Goal: Transaction & Acquisition: Purchase product/service

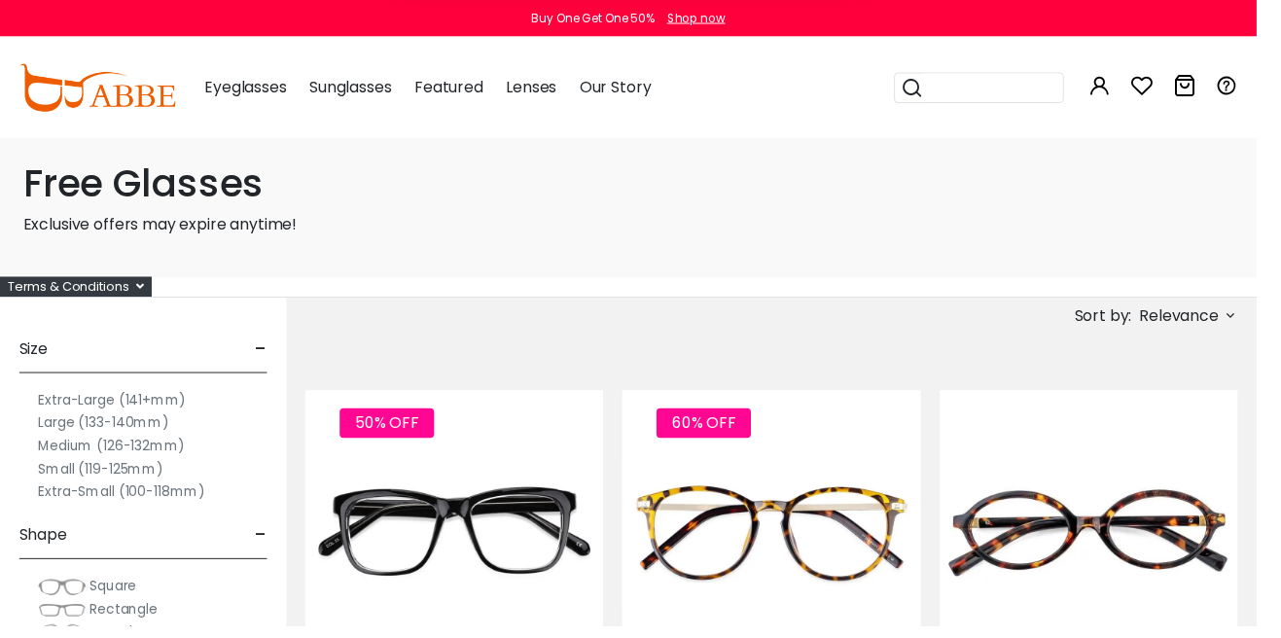
click at [697, 108] on button "Later" at bounding box center [680, 125] width 88 height 49
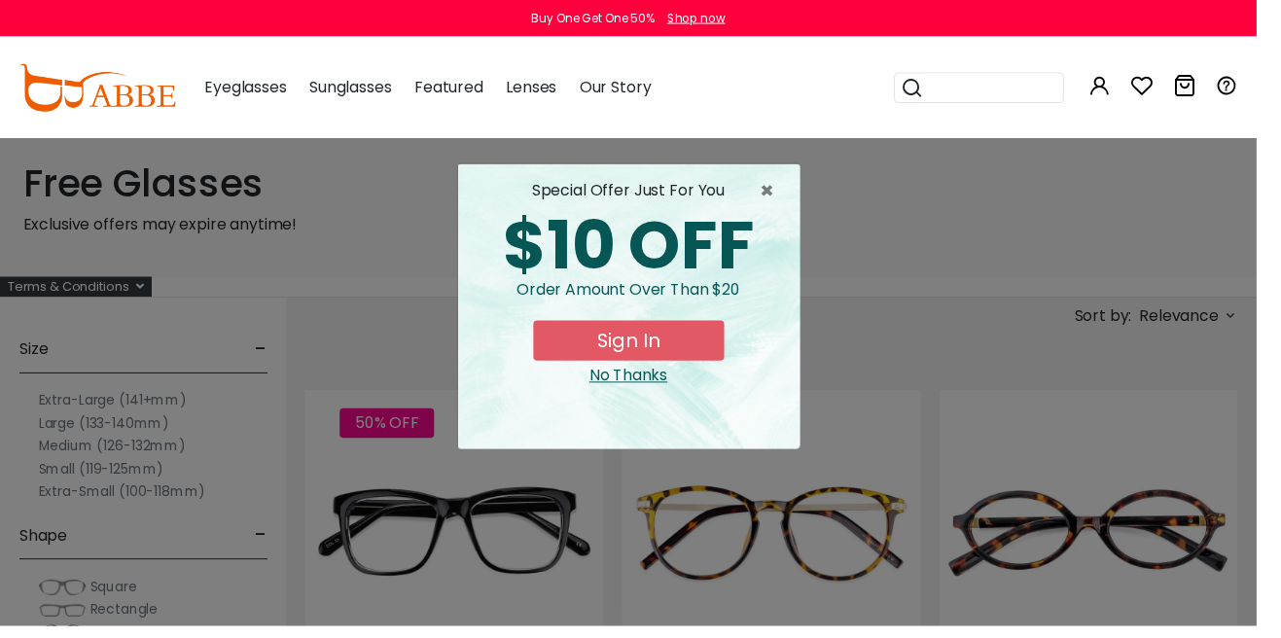
click at [662, 397] on div "special offer just for you $10 OFF Order amount over than $20 Sign In No Thanks" at bounding box center [641, 312] width 348 height 290
click at [647, 383] on div "No Thanks" at bounding box center [640, 383] width 317 height 23
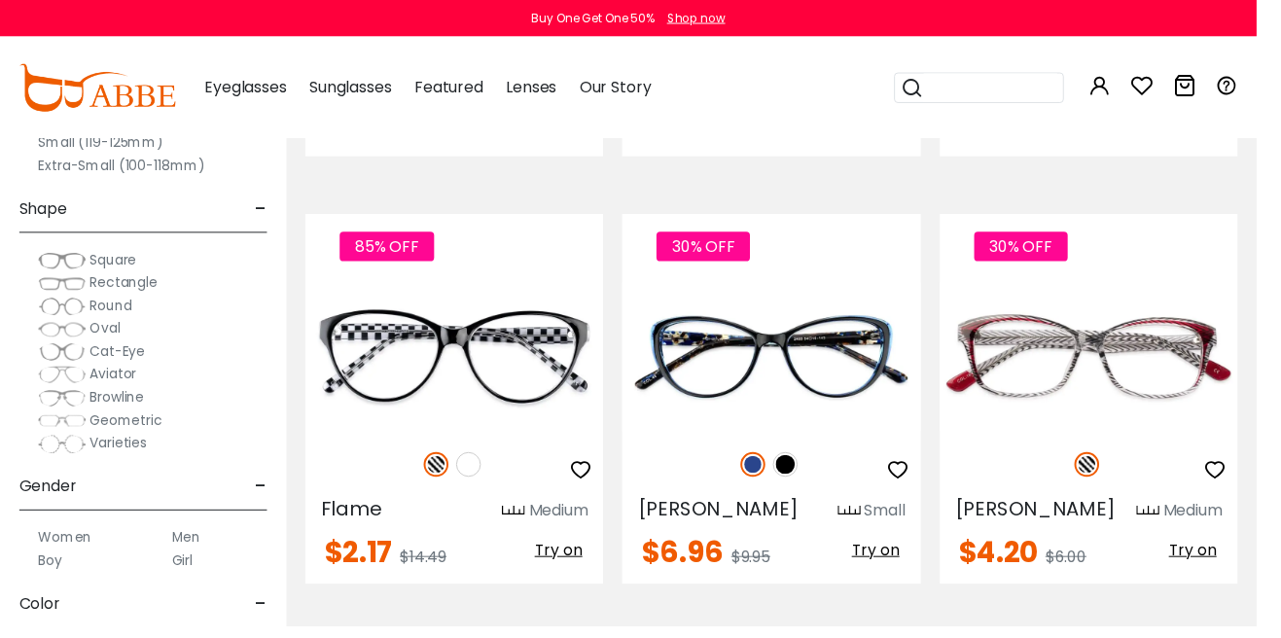
scroll to position [4557, 0]
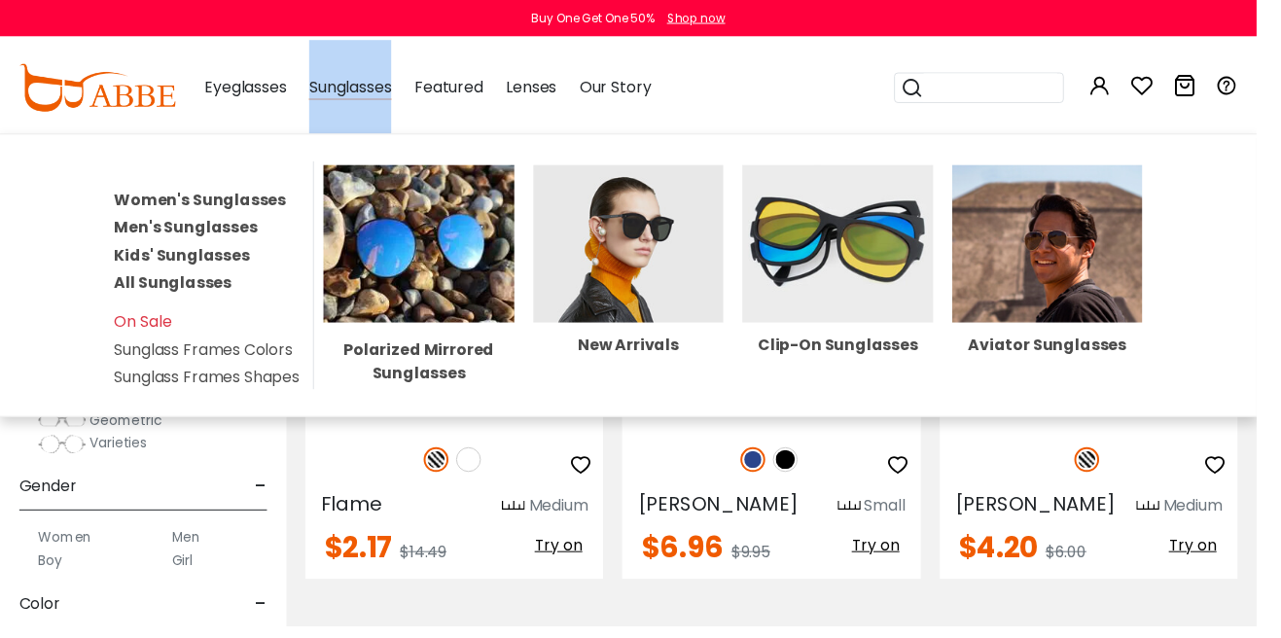
click at [868, 86] on div "Eyeglasses Women's Eyeglasses Men's Eyeglasses Kids' Eyeglasses All Eyeglasses …" at bounding box center [725, 89] width 1073 height 101
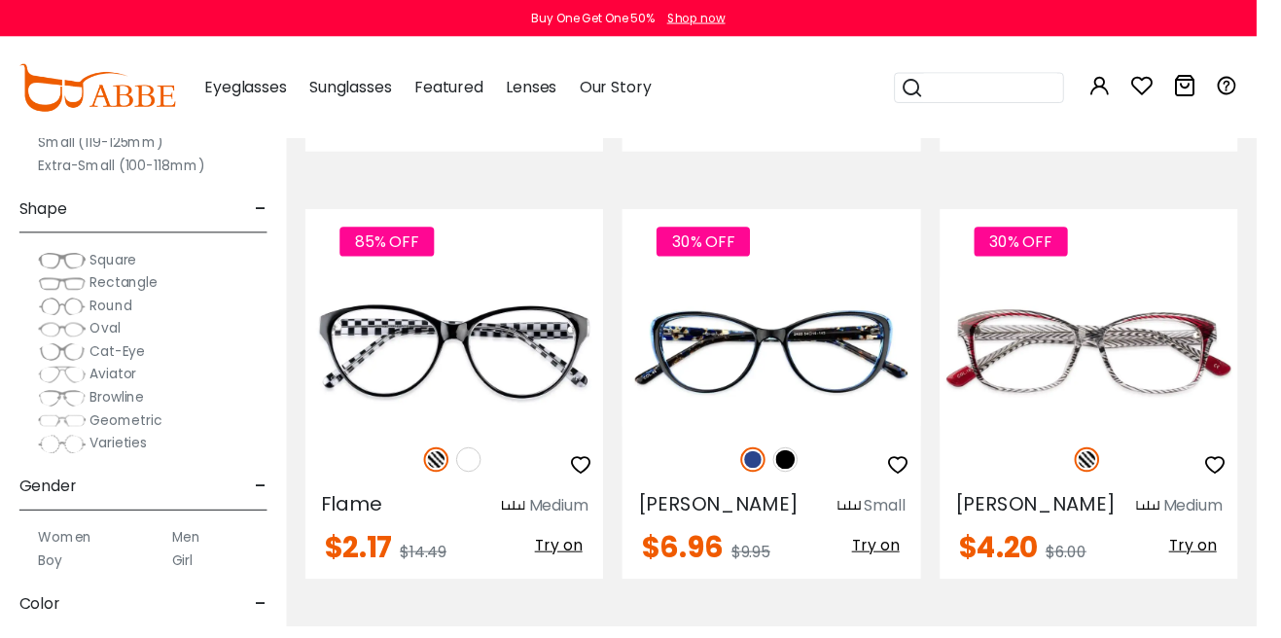
click at [358, 93] on span "Sunglasses" at bounding box center [357, 89] width 84 height 22
click at [368, 99] on div "Sunglasses Women's Sunglasses Men's Sunglasses Kids' Sunglasses All Sunglasses …" at bounding box center [357, 89] width 84 height 97
click at [815, 114] on div "Eyeglasses Women's Eyeglasses Men's Eyeglasses Kids' Eyeglasses All Eyeglasses …" at bounding box center [725, 89] width 1073 height 101
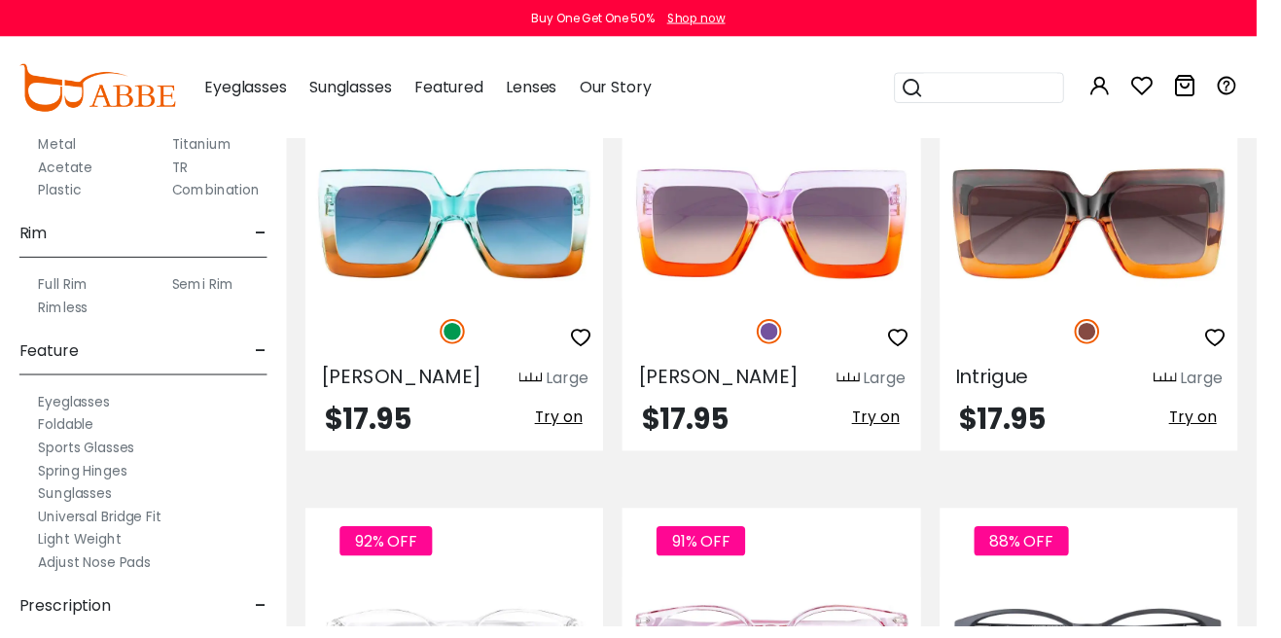
scroll to position [6055, 0]
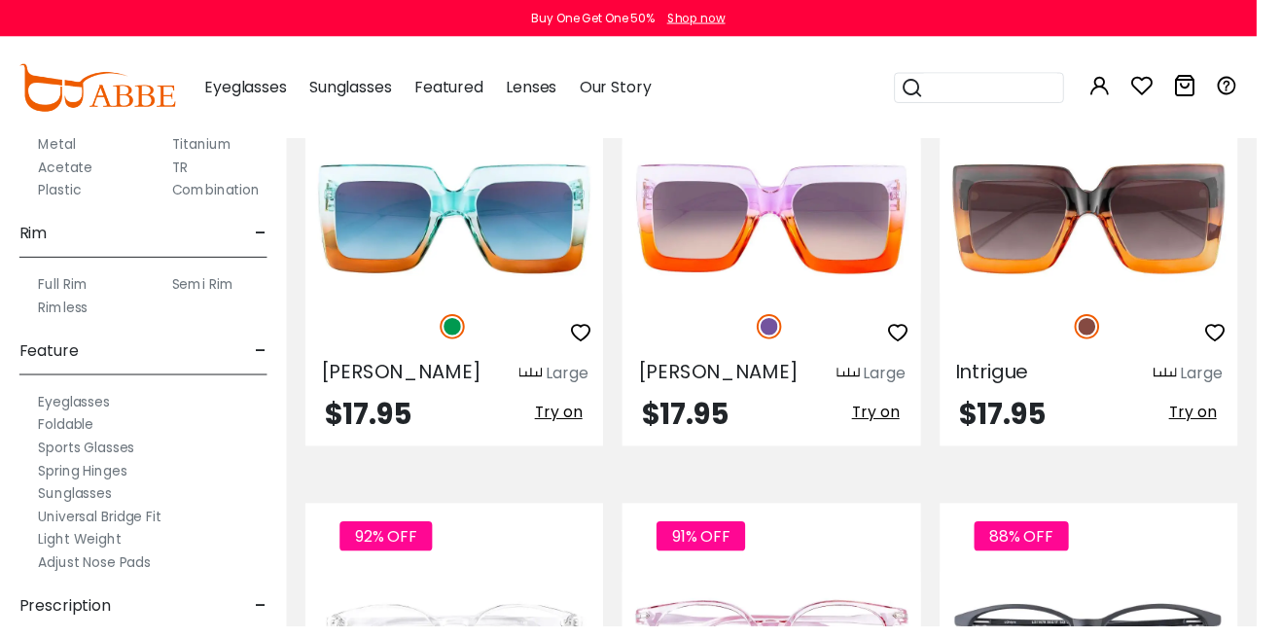
click at [58, 510] on label "Sunglasses" at bounding box center [76, 502] width 75 height 23
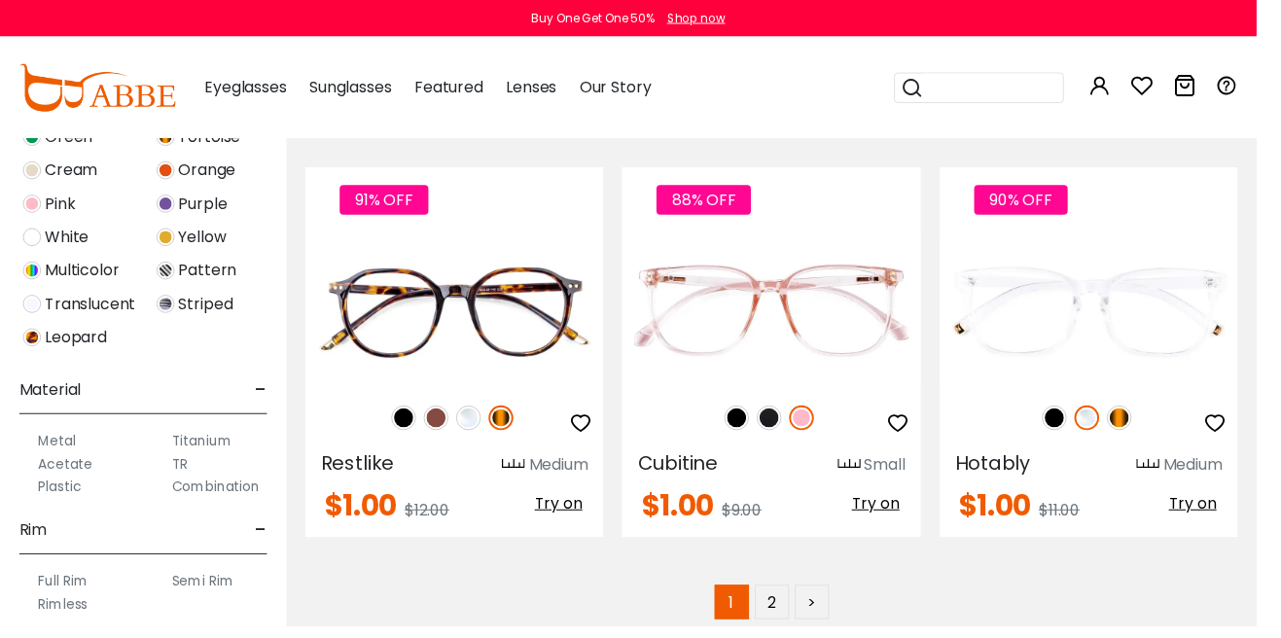
scroll to position [8576, 0]
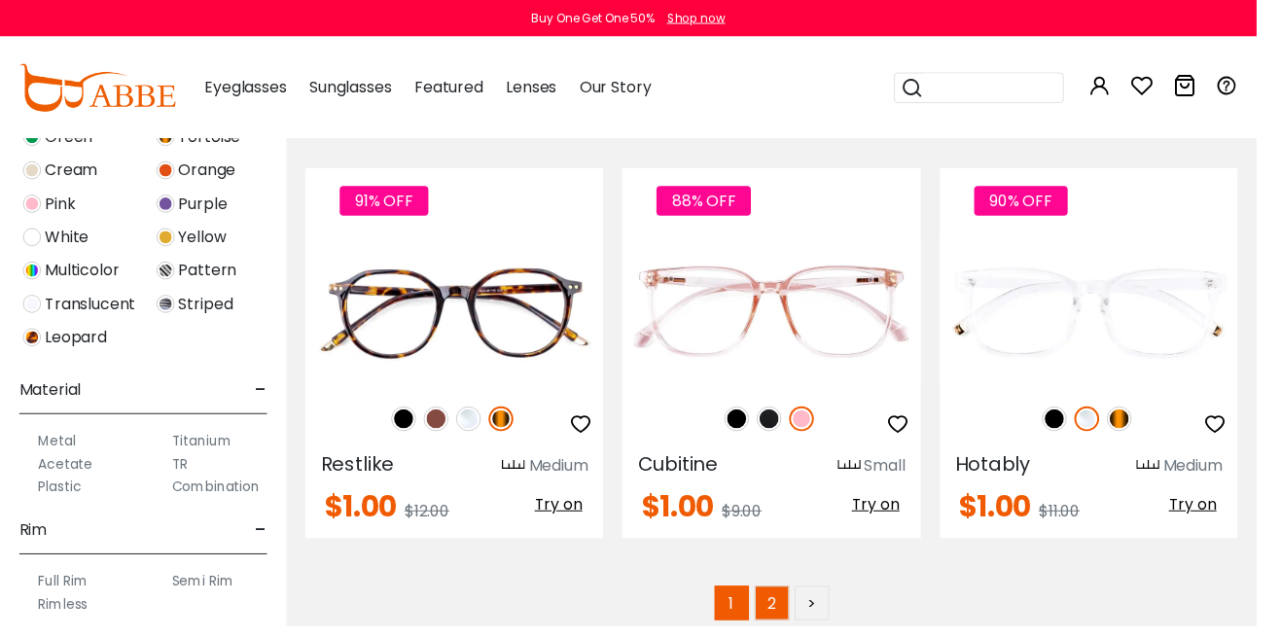
click at [787, 597] on link "2" at bounding box center [786, 614] width 35 height 35
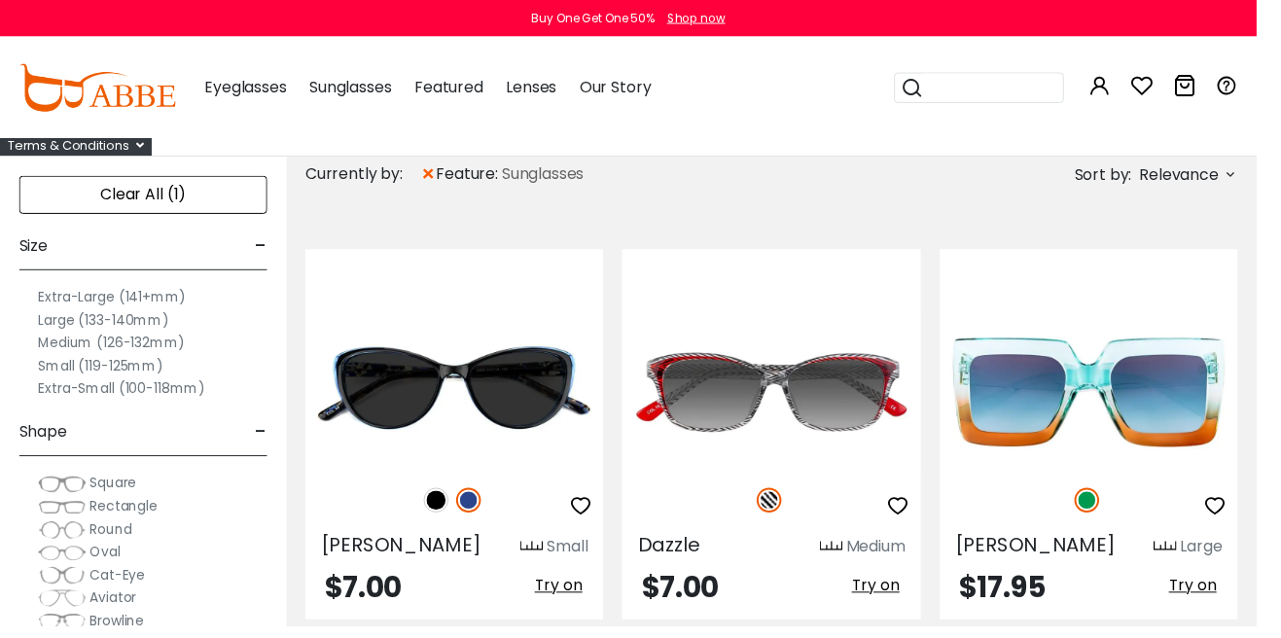
scroll to position [144, 0]
click at [356, 103] on div "Sunglasses Women's Sunglasses Men's Sunglasses Kids' Sunglasses All Sunglasses …" at bounding box center [357, 89] width 84 height 97
click at [351, 89] on span "Sunglasses" at bounding box center [357, 89] width 84 height 22
click at [374, 105] on div "Sunglasses Women's Sunglasses Men's Sunglasses Kids' Sunglasses All Sunglasses …" at bounding box center [357, 89] width 84 height 97
click at [390, 103] on div "Sunglasses Women's Sunglasses Men's Sunglasses Kids' Sunglasses All Sunglasses …" at bounding box center [357, 89] width 84 height 97
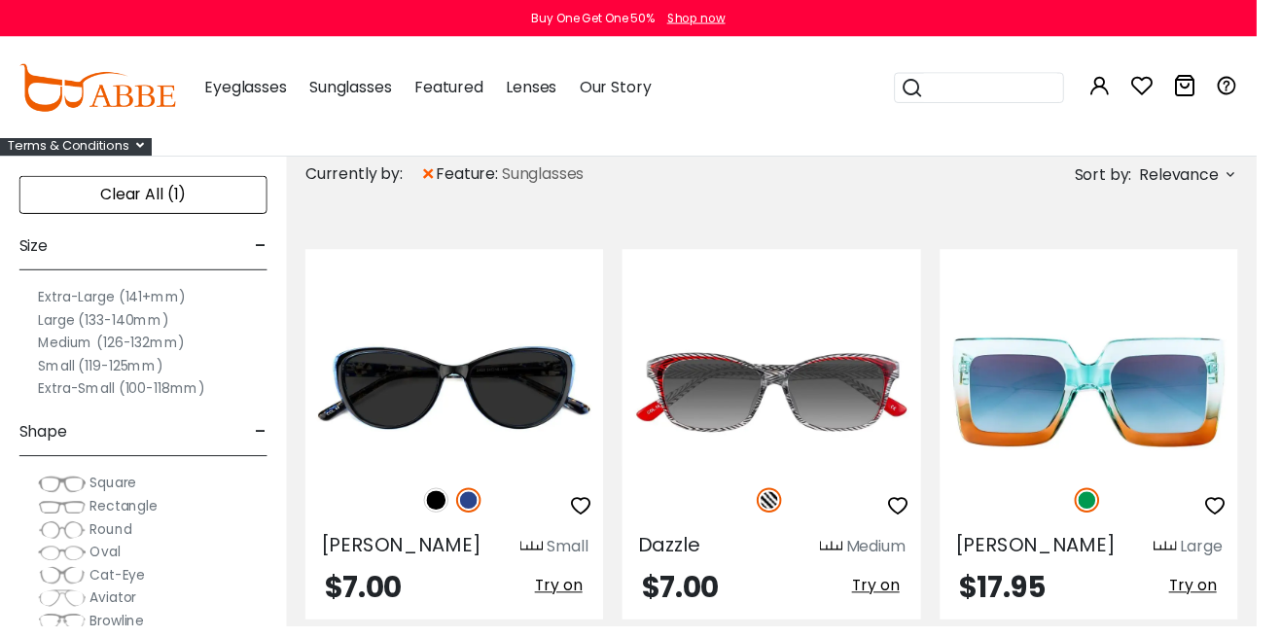
click at [386, 98] on span "Sunglasses" at bounding box center [357, 89] width 84 height 22
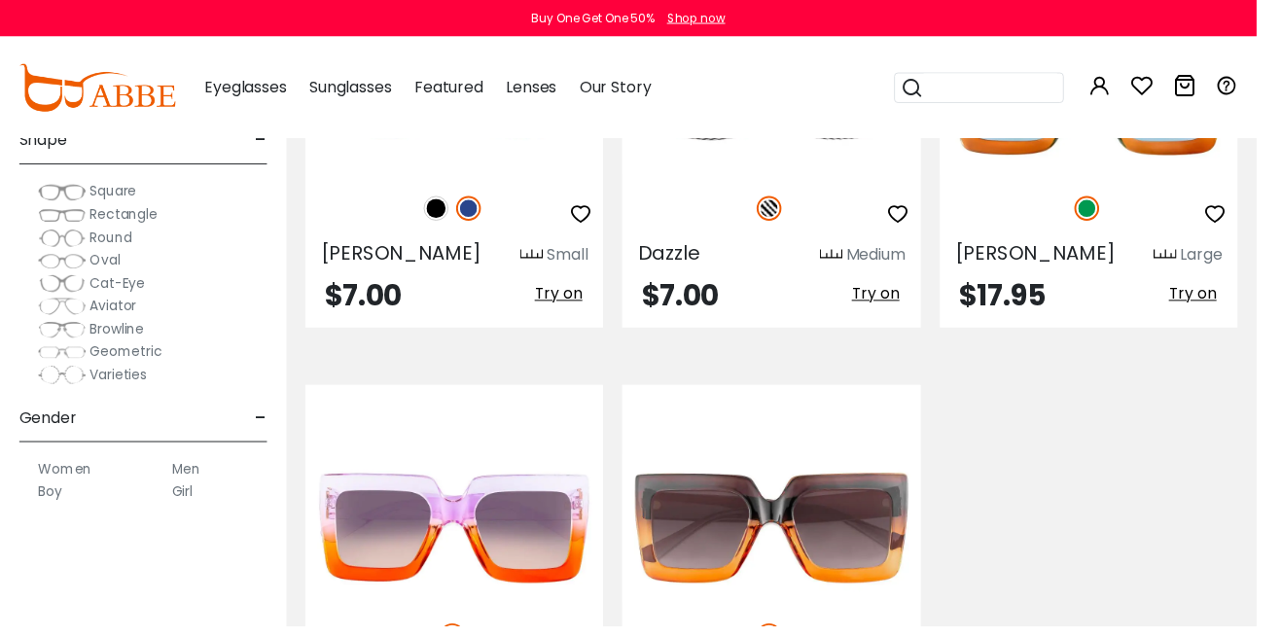
scroll to position [0, 0]
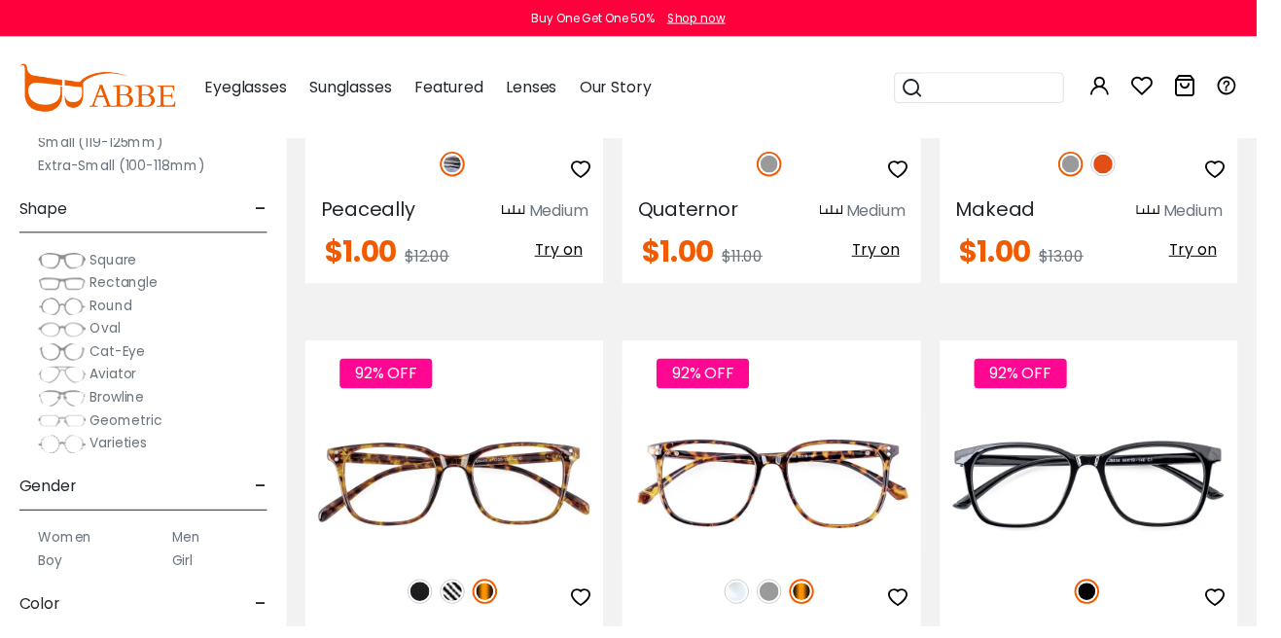
scroll to position [921, 0]
